Goal: Communication & Community: Answer question/provide support

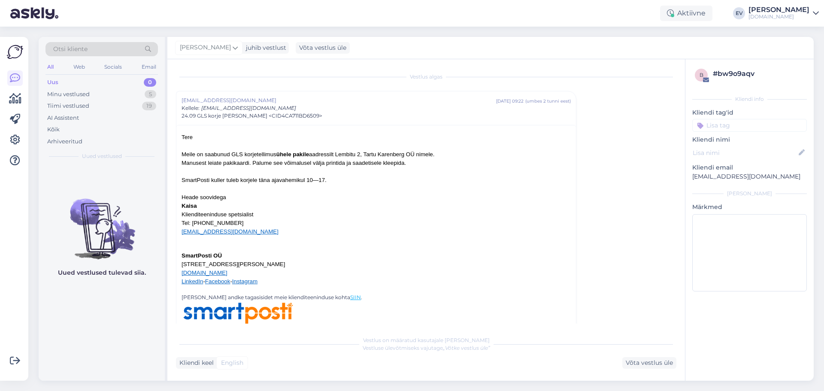
scroll to position [23, 0]
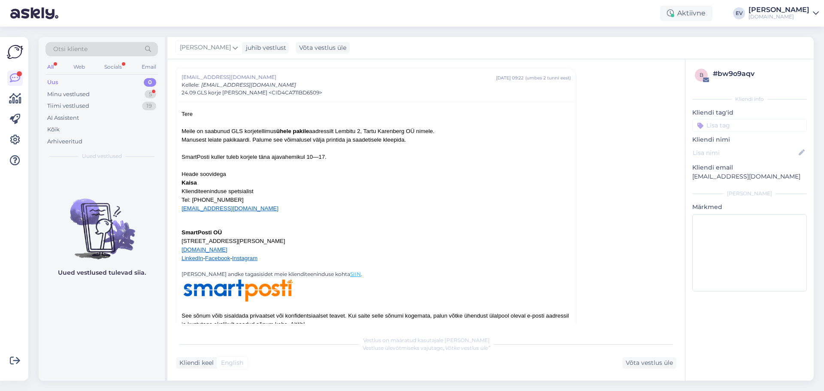
click at [113, 83] on div "Uus 0" at bounding box center [101, 82] width 112 height 12
click at [109, 97] on div "Minu vestlused 5" at bounding box center [101, 94] width 112 height 12
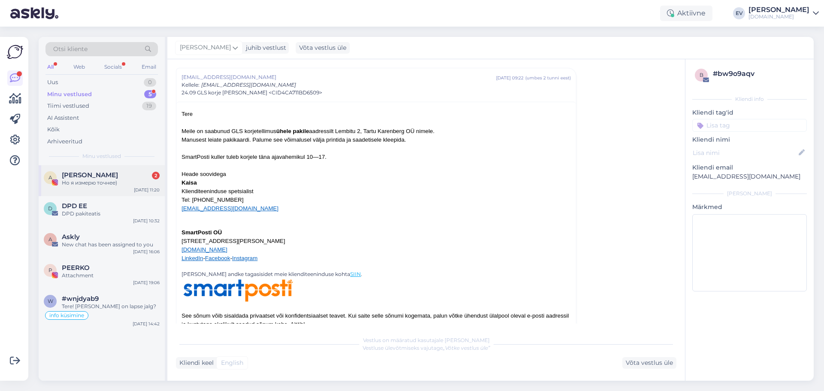
click at [138, 178] on div "[PERSON_NAME] 2" at bounding box center [111, 175] width 98 height 8
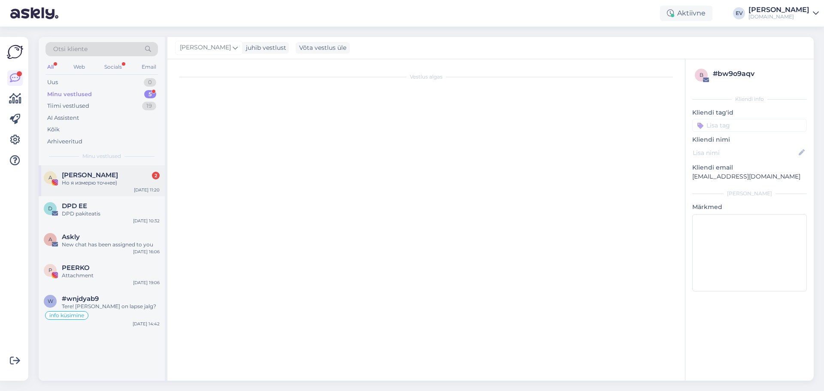
scroll to position [183, 0]
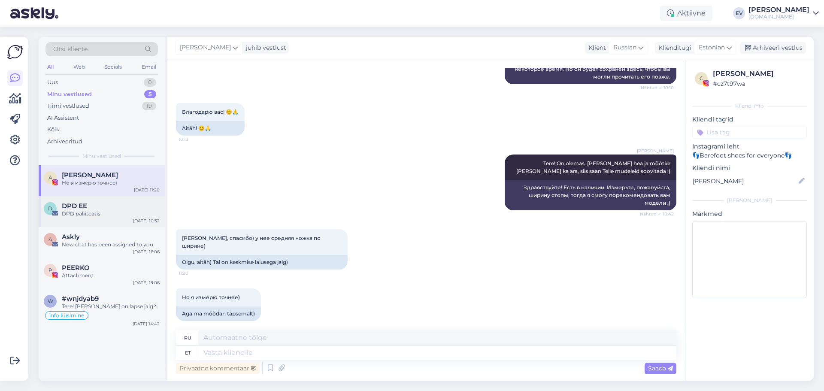
click at [110, 219] on div "D DPD EE DPD pakiteatis [DATE] 10:32" at bounding box center [102, 211] width 126 height 31
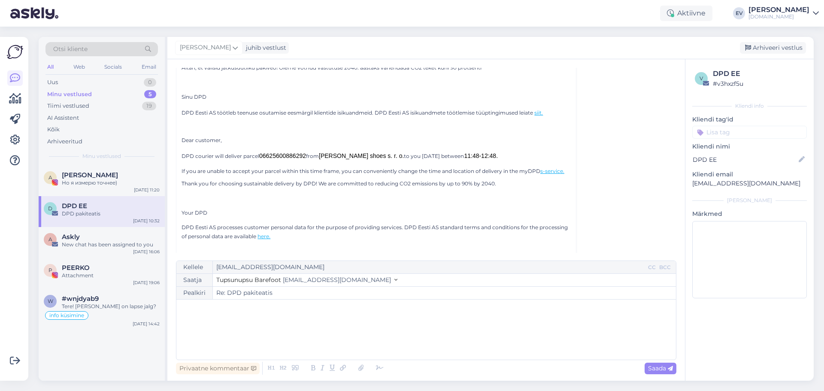
scroll to position [172, 0]
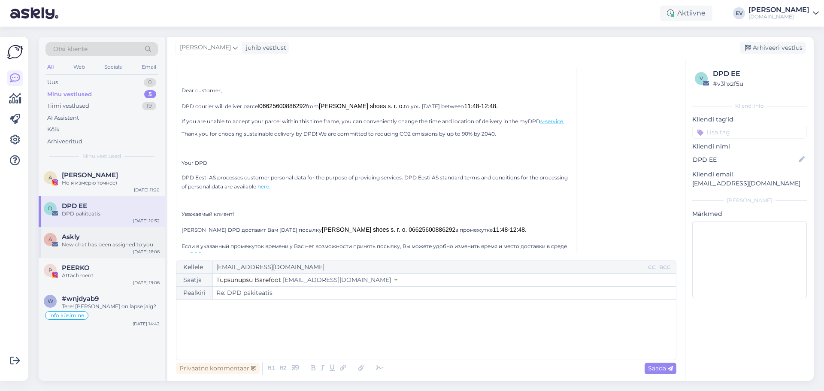
click at [113, 242] on div "New chat has been assigned to you" at bounding box center [111, 245] width 98 height 8
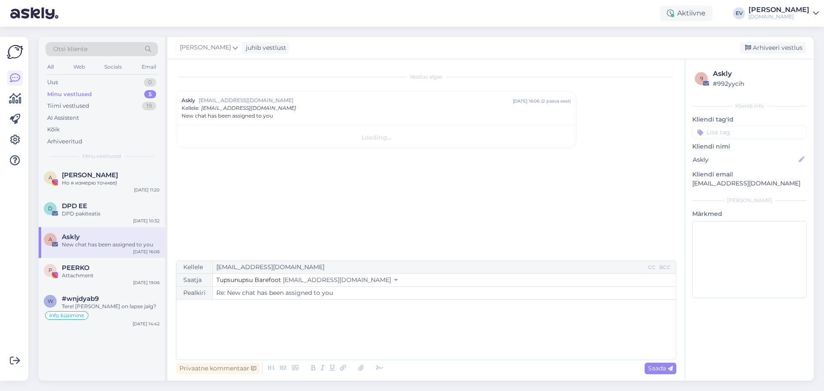
scroll to position [0, 0]
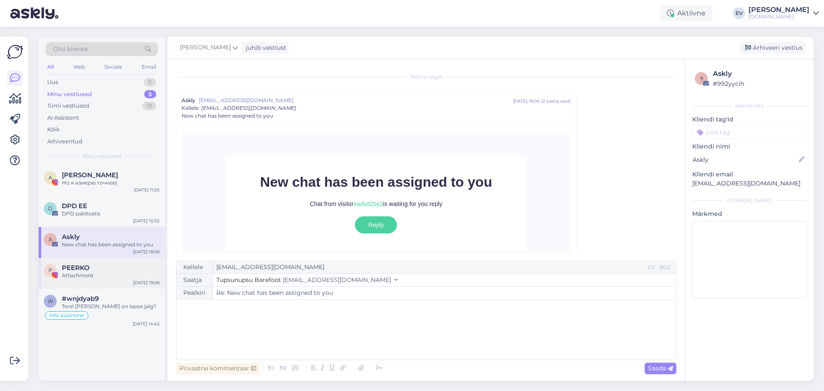
click at [91, 273] on div "Attachment" at bounding box center [111, 276] width 98 height 8
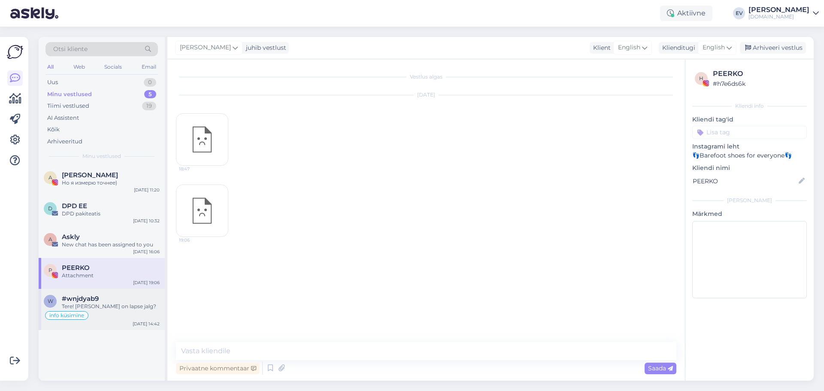
click at [94, 299] on span "#wnjdyab9" at bounding box center [80, 299] width 37 height 8
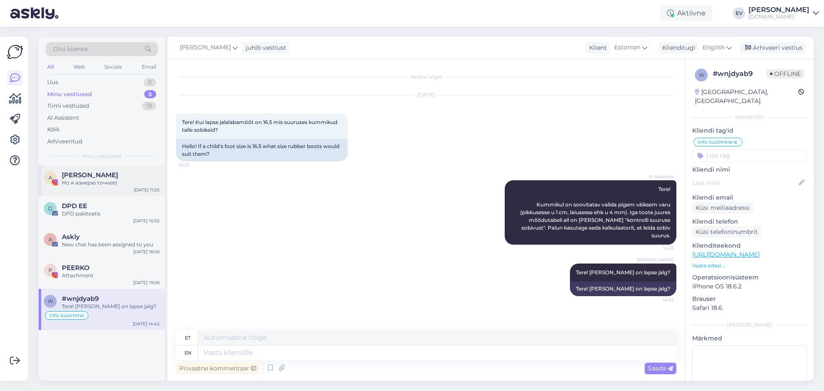
click at [99, 177] on span "[PERSON_NAME]" at bounding box center [90, 175] width 56 height 8
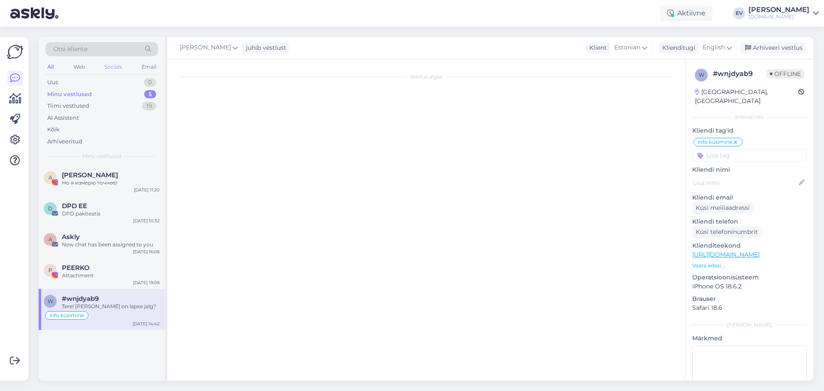
scroll to position [183, 0]
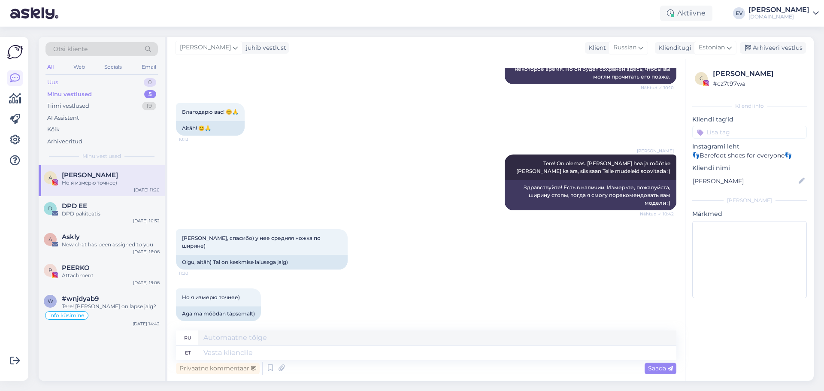
click at [61, 84] on div "Uus 0" at bounding box center [101, 82] width 112 height 12
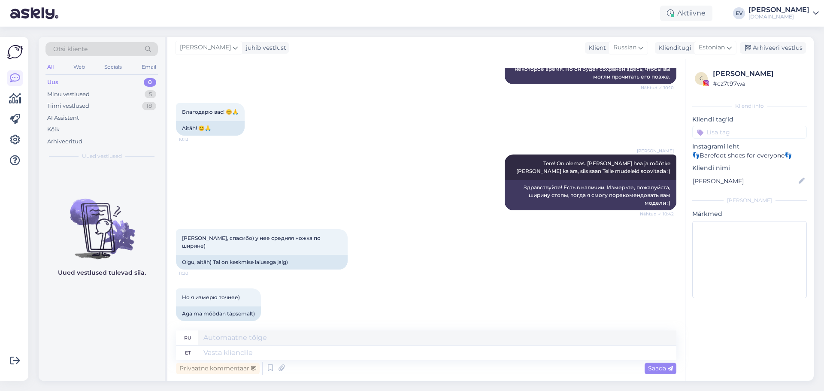
click at [93, 79] on div "Uus 0" at bounding box center [101, 82] width 112 height 12
click at [94, 88] on div "Uus 0" at bounding box center [101, 82] width 112 height 12
click at [94, 92] on div "Minu vestlused 5" at bounding box center [101, 94] width 112 height 12
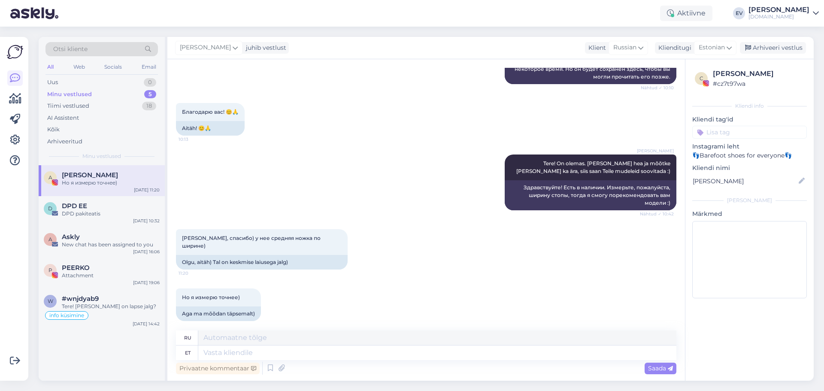
click at [106, 178] on span "[PERSON_NAME]" at bounding box center [90, 175] width 56 height 8
click at [108, 77] on div "Uus 0" at bounding box center [101, 82] width 112 height 12
